Goal: Task Accomplishment & Management: Manage account settings

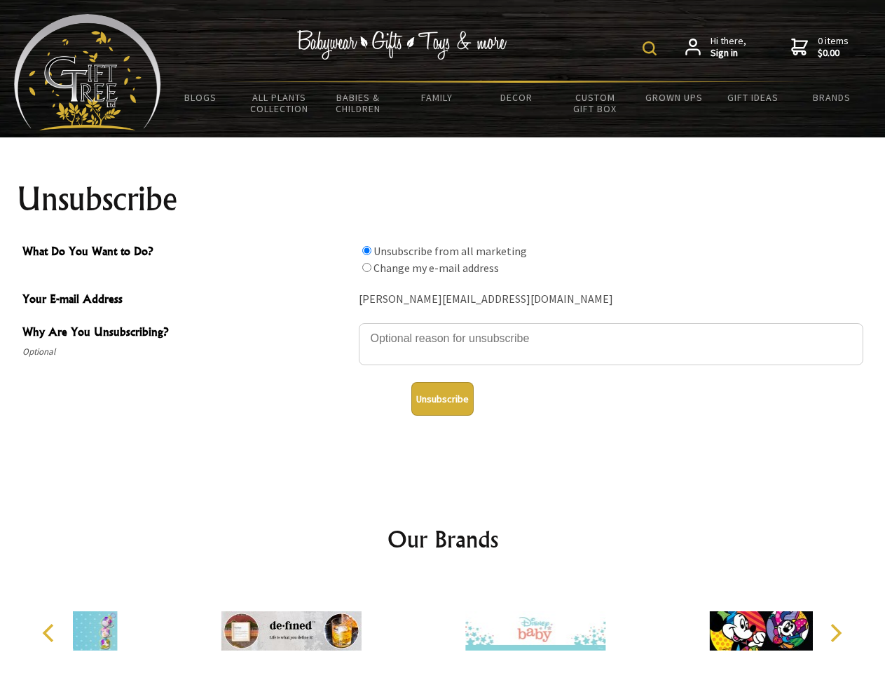
click at [652, 48] on img at bounding box center [650, 48] width 14 height 14
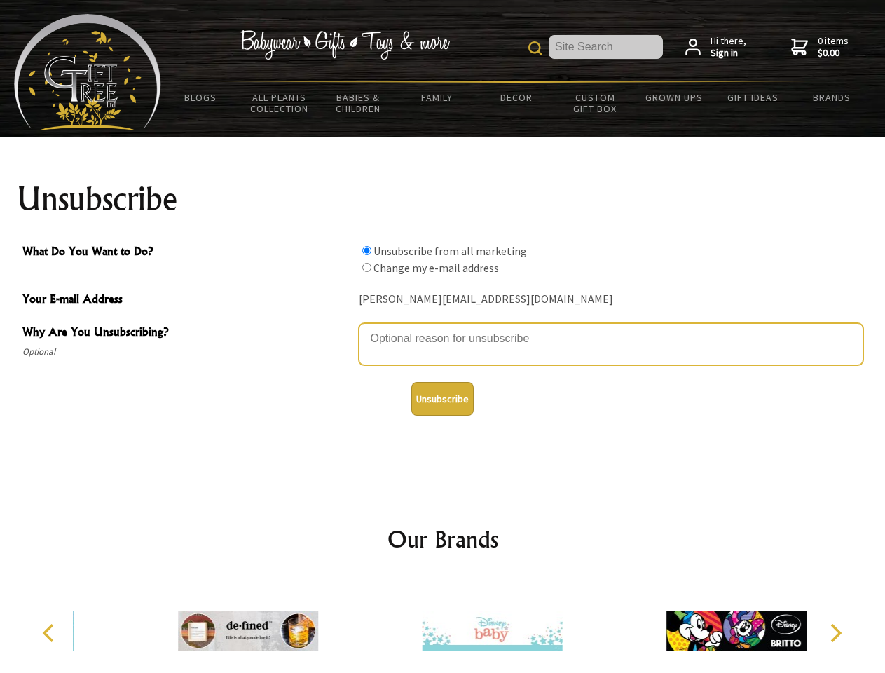
click at [443, 328] on textarea "Why Are You Unsubscribing?" at bounding box center [611, 344] width 505 height 42
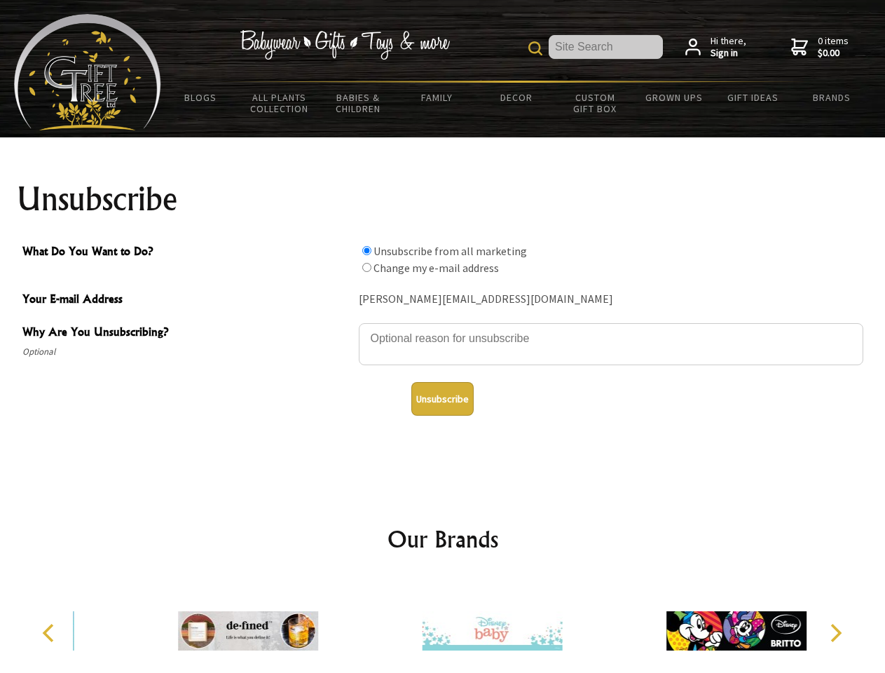
click at [367, 250] on input "What Do You Want to Do?" at bounding box center [366, 250] width 9 height 9
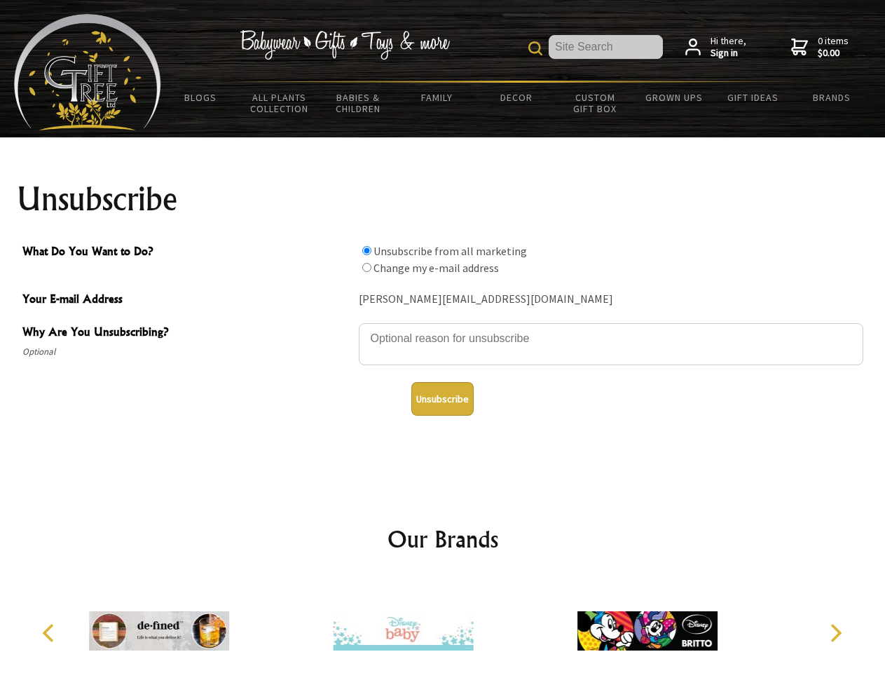
click at [367, 267] on input "What Do You Want to Do?" at bounding box center [366, 267] width 9 height 9
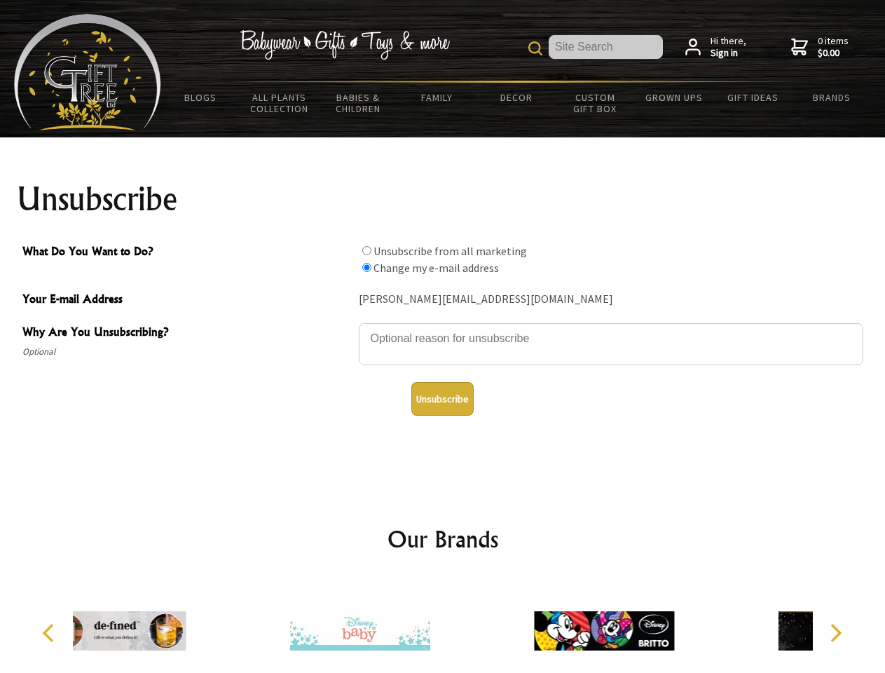
radio input "true"
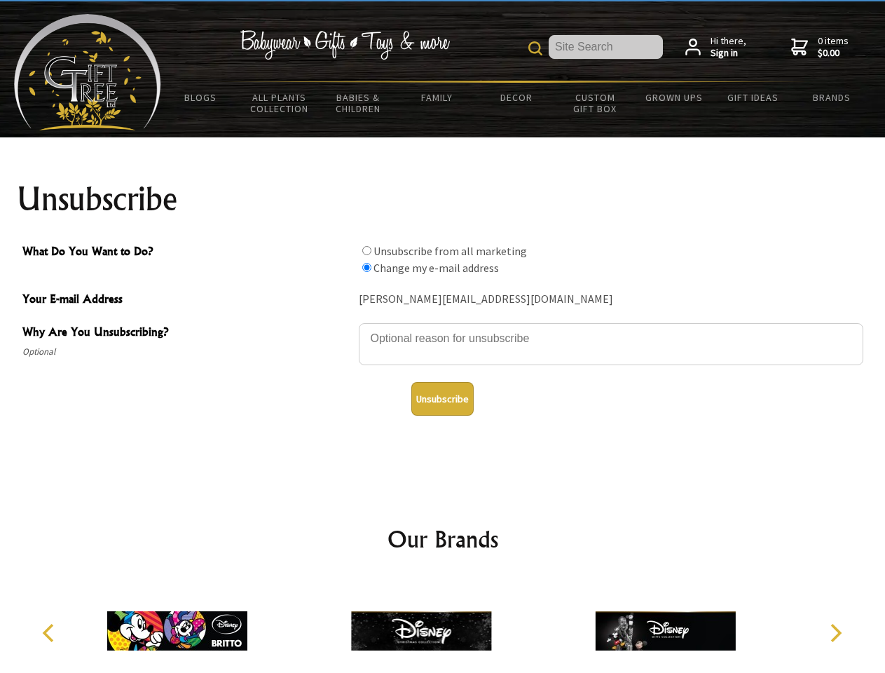
click at [442, 399] on button "Unsubscribe" at bounding box center [442, 399] width 62 height 34
click at [443, 625] on img at bounding box center [421, 630] width 140 height 105
click at [50, 633] on icon "Previous" at bounding box center [50, 633] width 18 height 18
click at [835, 633] on icon "Next" at bounding box center [835, 633] width 18 height 18
